Goal: Task Accomplishment & Management: Manage account settings

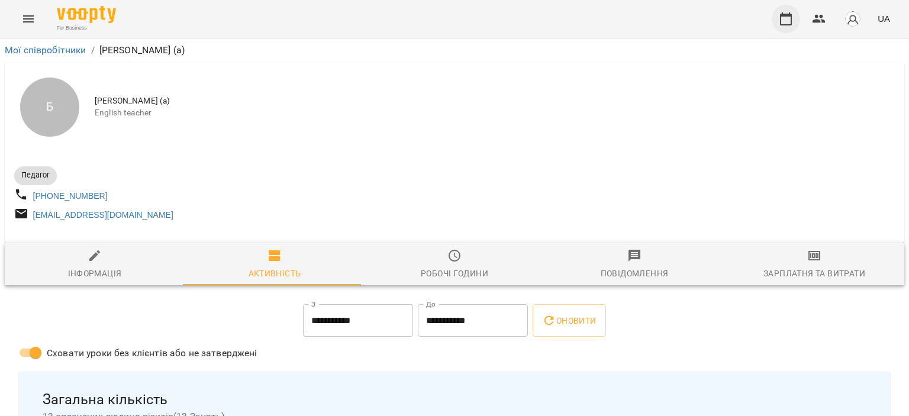
click at [792, 19] on icon "button" at bounding box center [786, 18] width 12 height 13
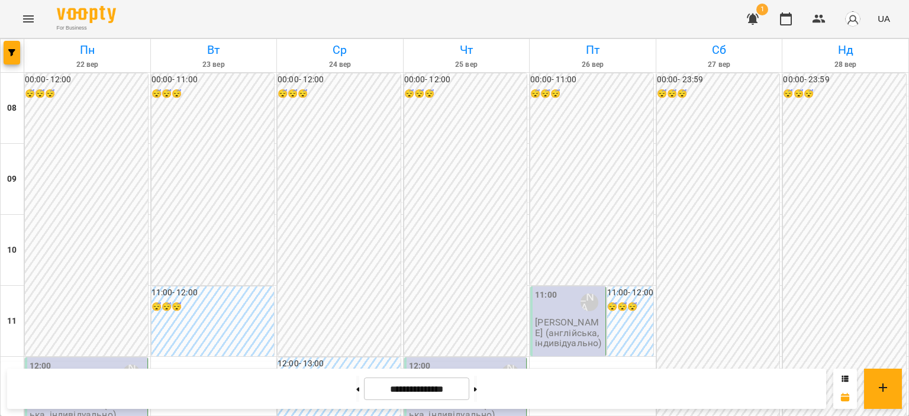
scroll to position [118, 0]
click at [356, 392] on button at bounding box center [357, 389] width 3 height 26
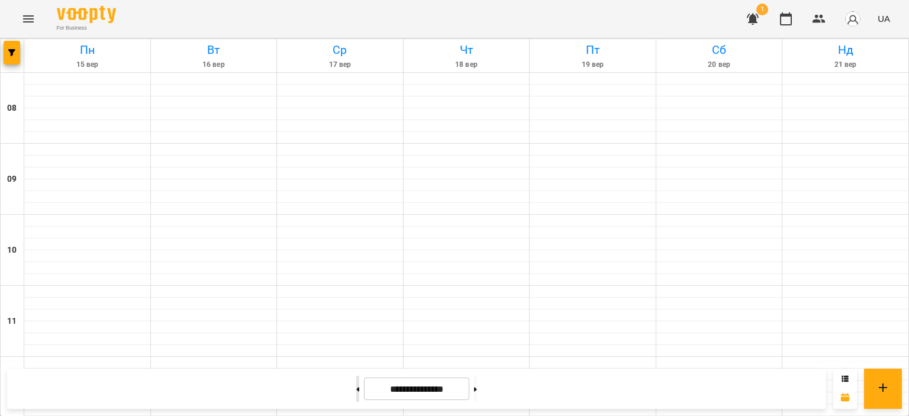
type input "**********"
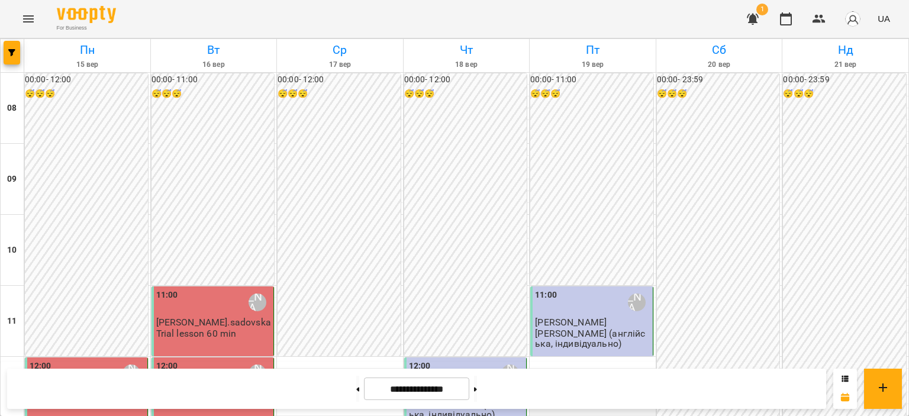
scroll to position [474, 0]
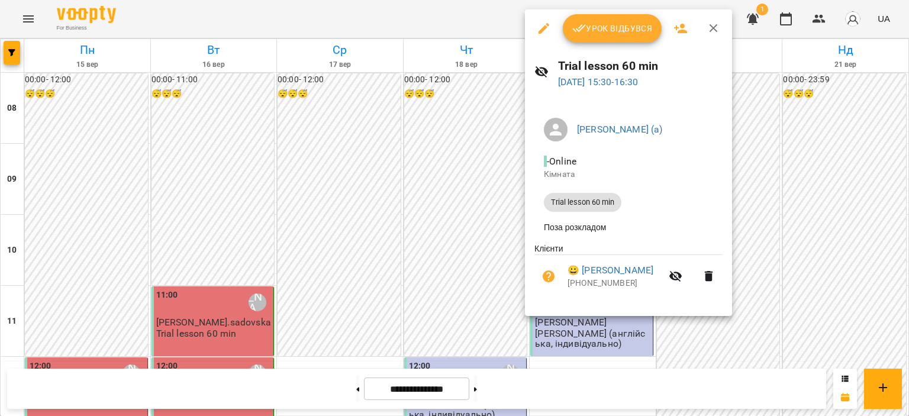
click at [604, 27] on span "Урок відбувся" at bounding box center [613, 28] width 81 height 14
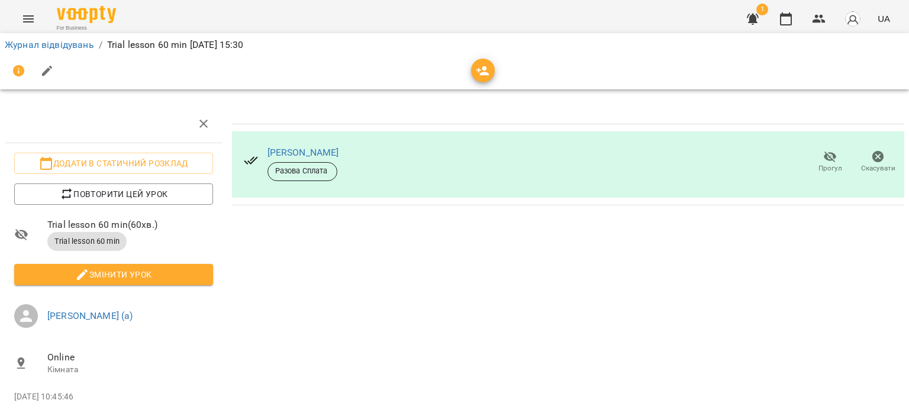
click at [864, 21] on button "button" at bounding box center [853, 19] width 31 height 31
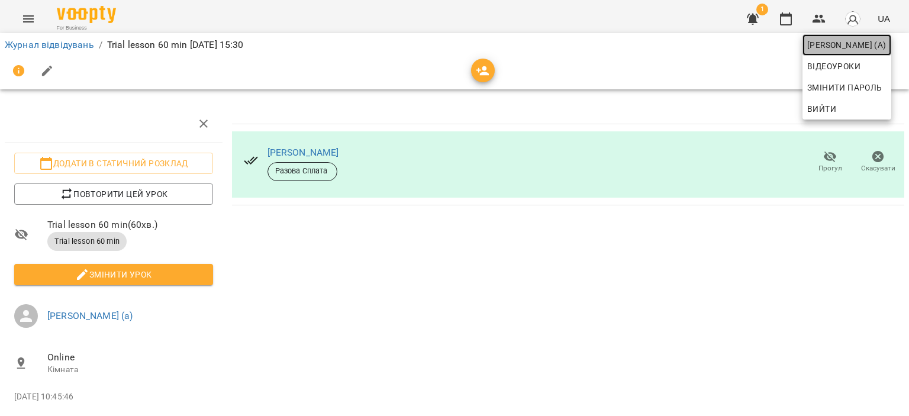
click at [835, 52] on link "[PERSON_NAME] (а)" at bounding box center [847, 44] width 89 height 21
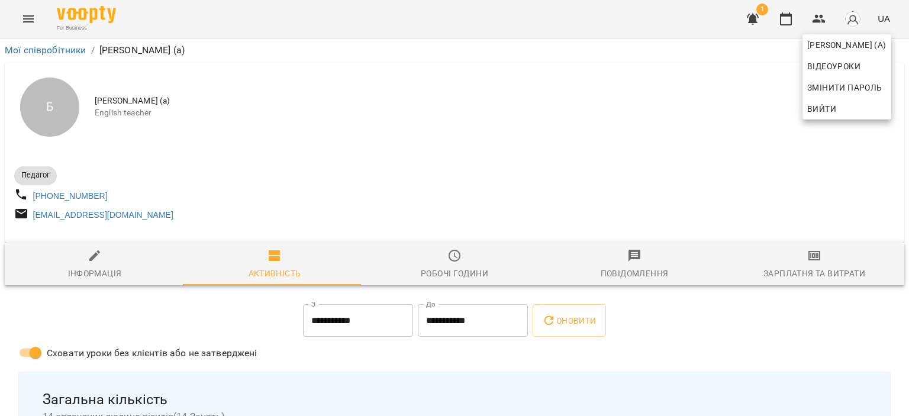
click at [456, 260] on div at bounding box center [454, 208] width 909 height 416
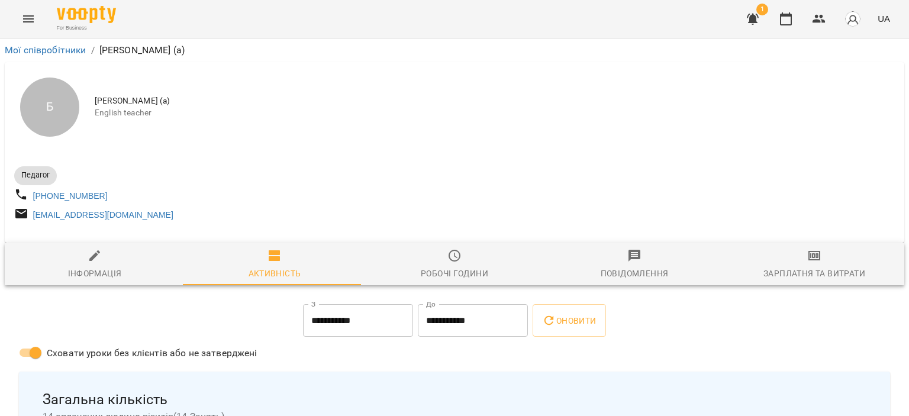
click at [452, 263] on icon "button" at bounding box center [455, 256] width 14 height 14
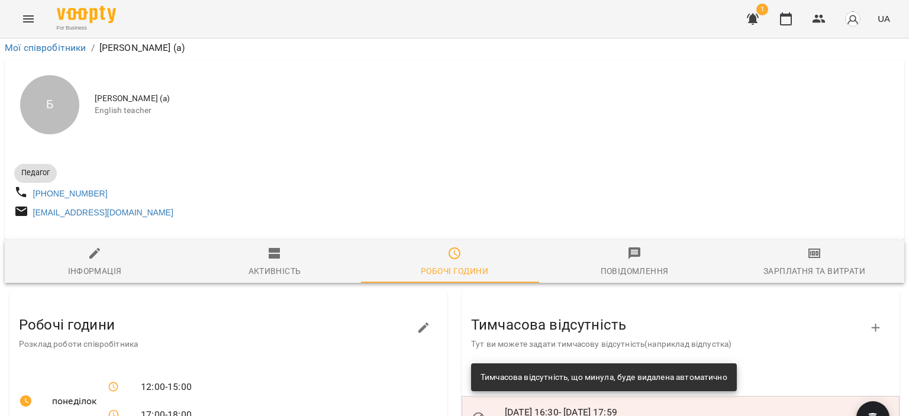
scroll to position [296, 0]
